Goal: Entertainment & Leisure: Consume media (video, audio)

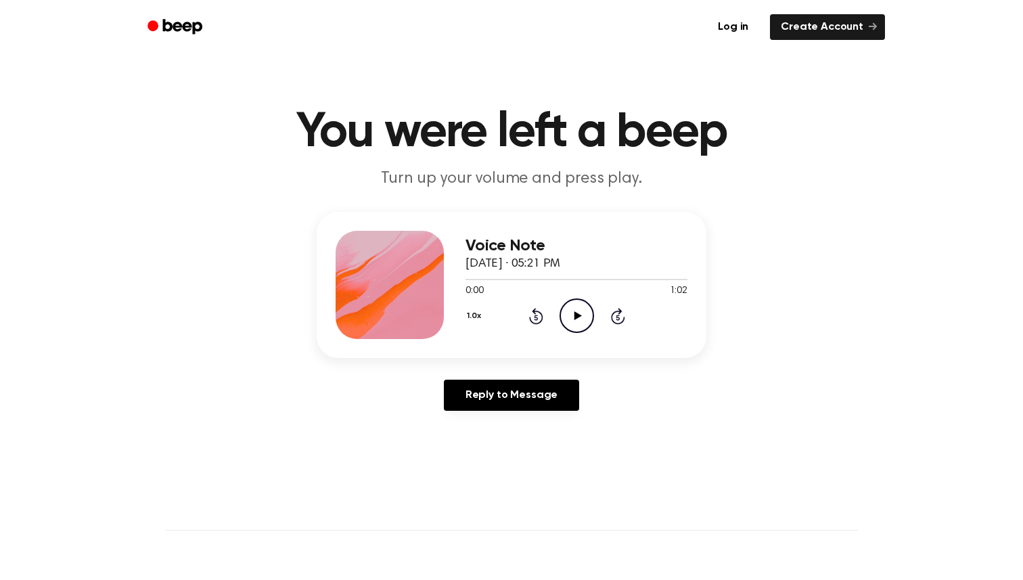
click at [563, 315] on icon "Play Audio" at bounding box center [576, 315] width 34 height 34
click at [582, 310] on icon "Pause Audio" at bounding box center [576, 315] width 34 height 34
click at [576, 315] on icon at bounding box center [577, 315] width 7 height 9
click at [572, 310] on icon "Play Audio" at bounding box center [576, 315] width 34 height 34
click at [584, 312] on icon "Play Audio" at bounding box center [576, 315] width 34 height 34
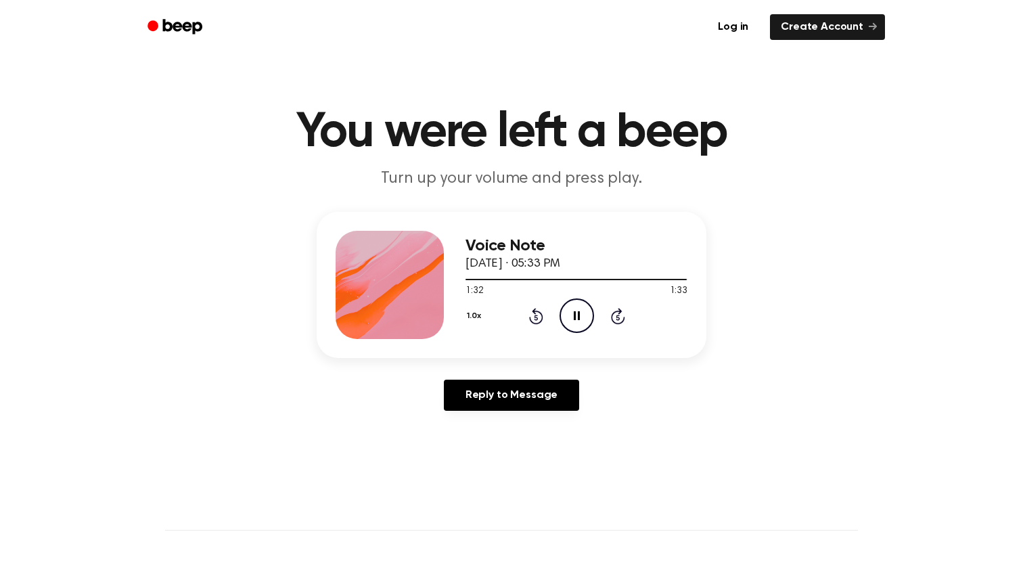
click at [572, 318] on icon "Pause Audio" at bounding box center [576, 315] width 34 height 34
click at [580, 319] on icon "Play Audio" at bounding box center [576, 315] width 34 height 34
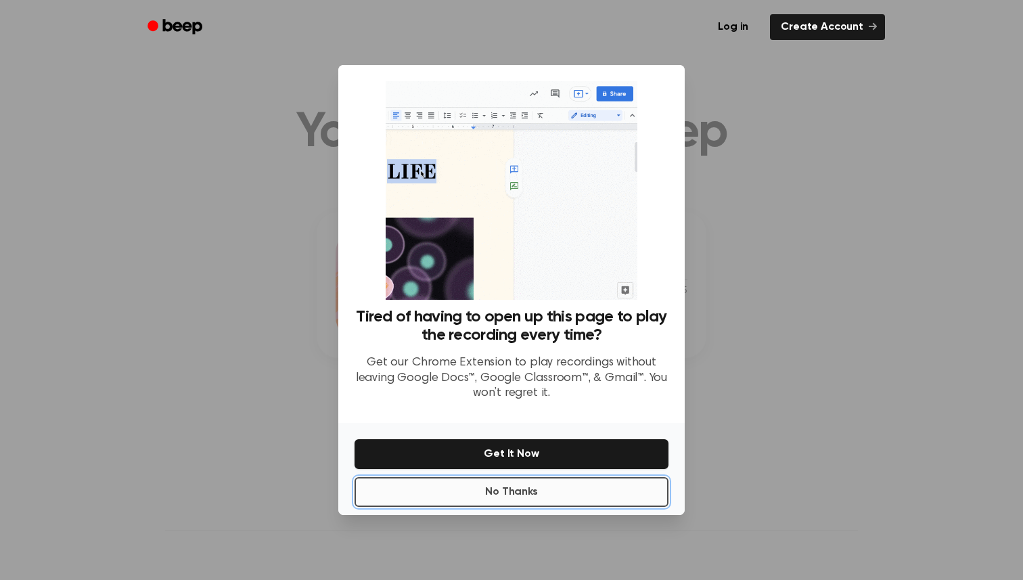
click at [498, 501] on button "No Thanks" at bounding box center [511, 492] width 314 height 30
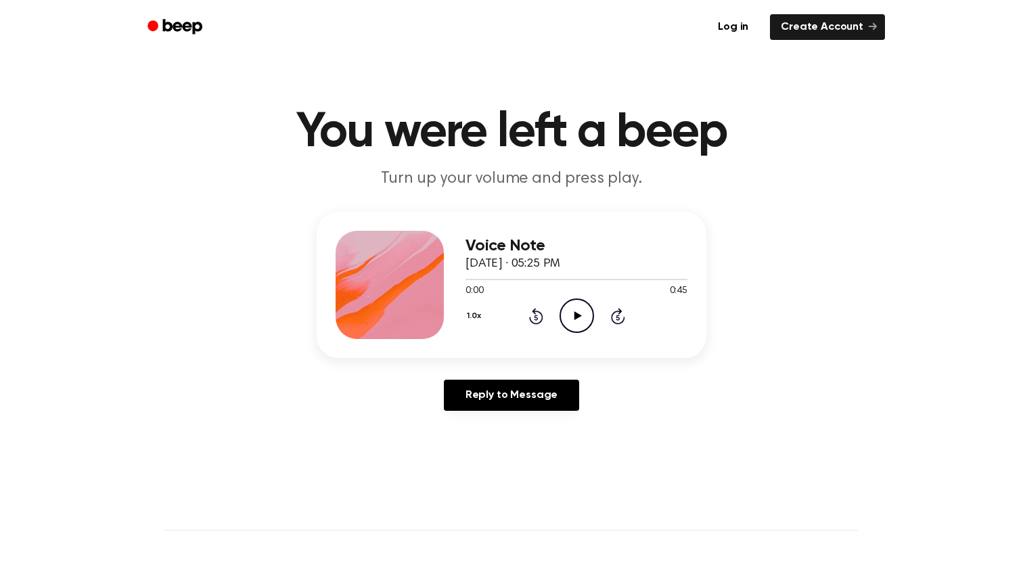
click at [584, 320] on icon "Play Audio" at bounding box center [576, 315] width 34 height 34
click at [576, 321] on icon "Pause Audio" at bounding box center [576, 315] width 34 height 34
